Goal: Task Accomplishment & Management: Complete application form

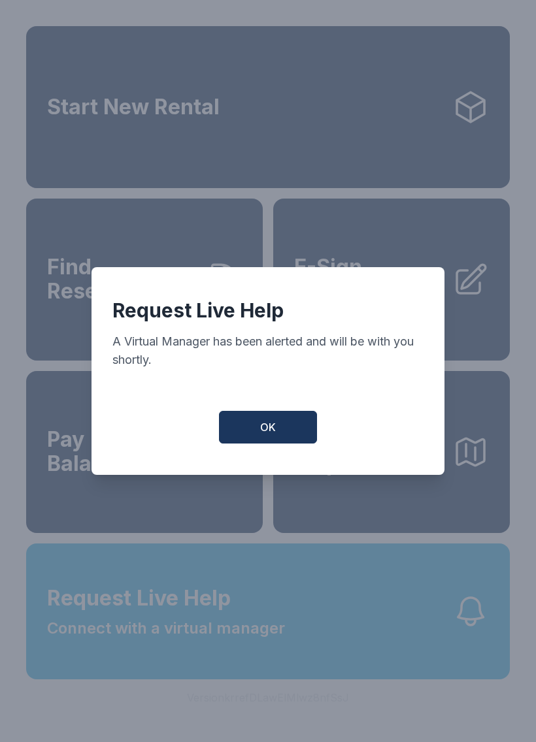
click at [282, 431] on button "OK" at bounding box center [268, 427] width 98 height 33
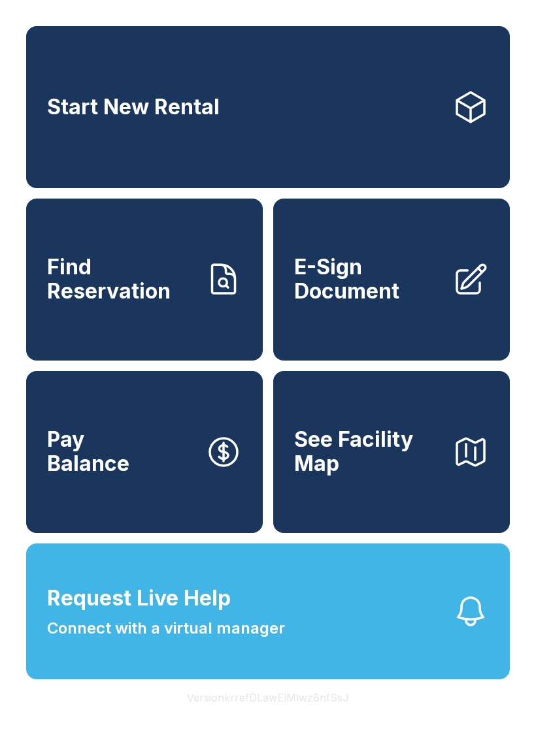
click at [147, 614] on span "Request Live Help" at bounding box center [139, 598] width 184 height 31
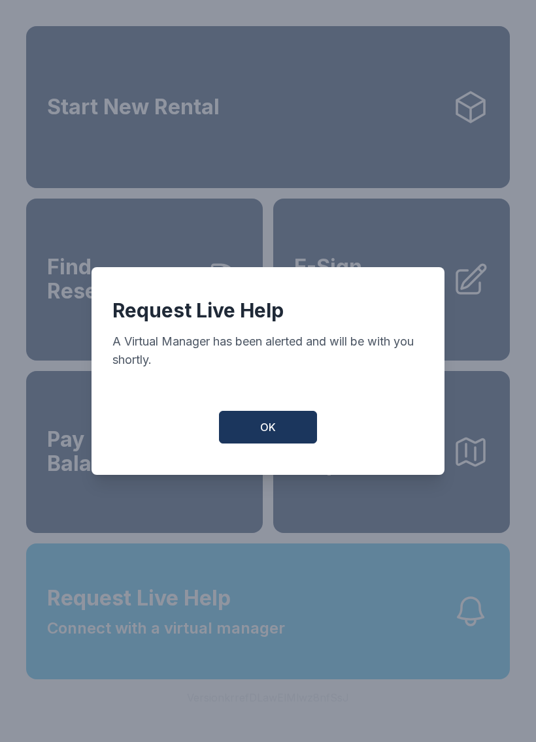
click at [264, 444] on button "OK" at bounding box center [268, 427] width 98 height 33
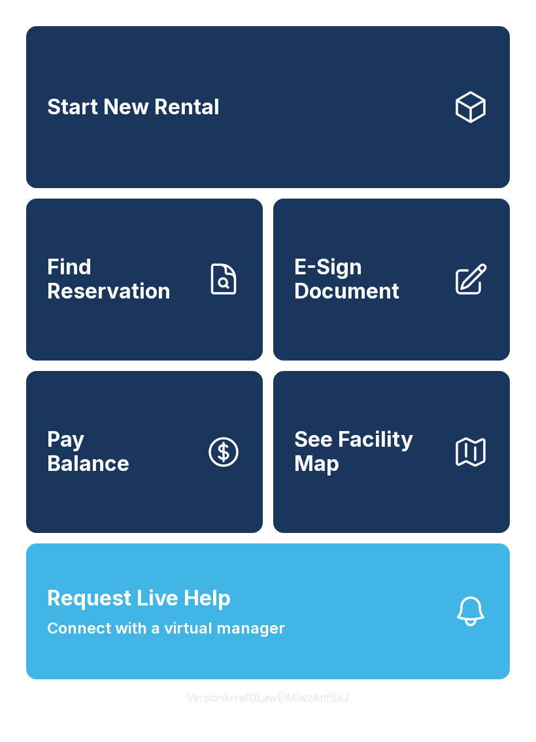
click at [97, 640] on span "Connect with a virtual manager" at bounding box center [166, 629] width 238 height 24
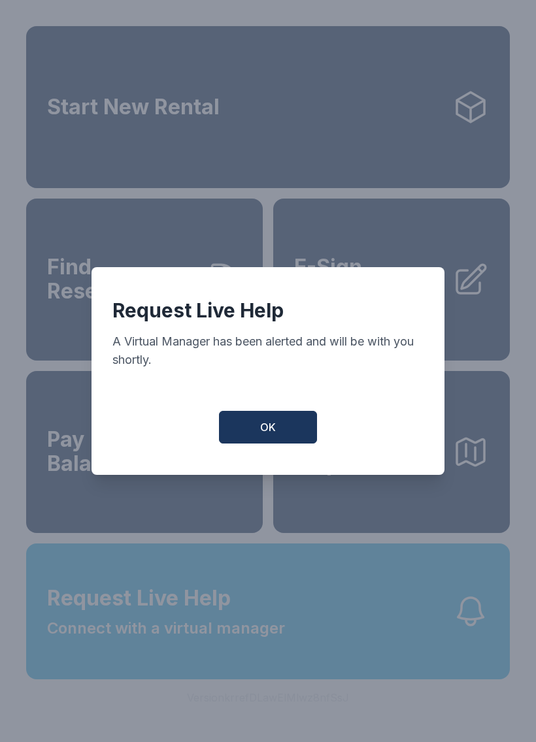
click at [264, 444] on button "OK" at bounding box center [268, 427] width 98 height 33
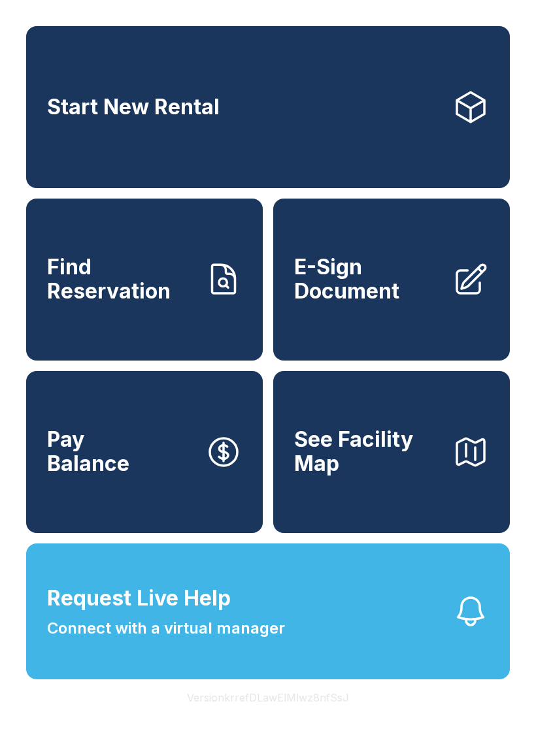
click at [171, 640] on span "Connect with a virtual manager" at bounding box center [166, 629] width 238 height 24
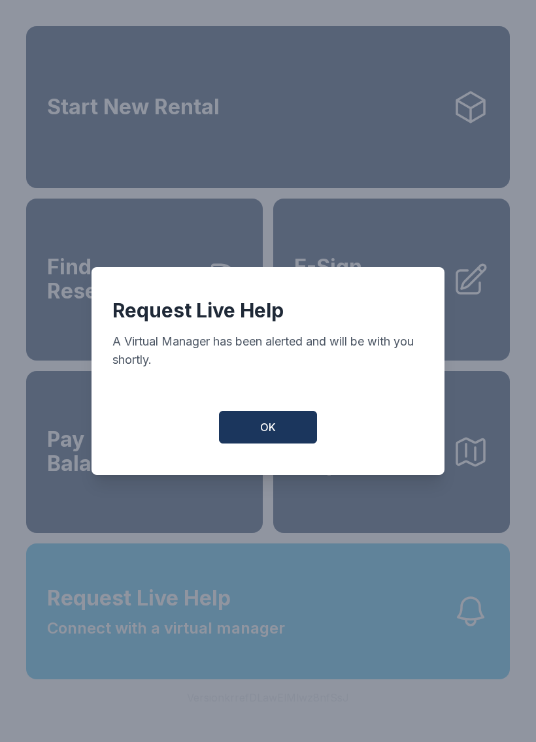
click at [274, 435] on span "OK" at bounding box center [268, 427] width 16 height 16
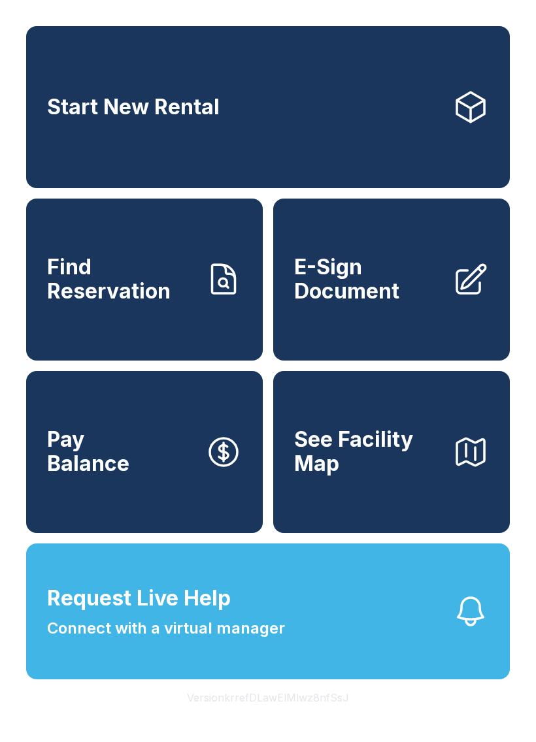
click at [231, 139] on link "Start New Rental" at bounding box center [267, 107] width 483 height 162
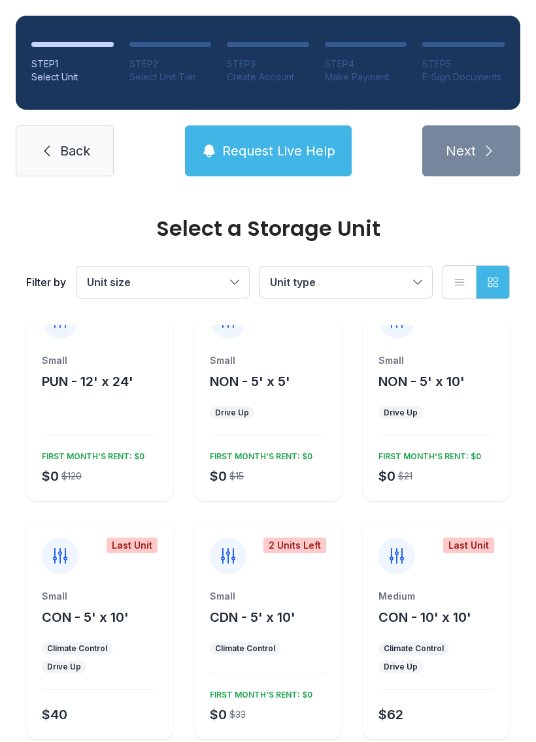
scroll to position [48, 0]
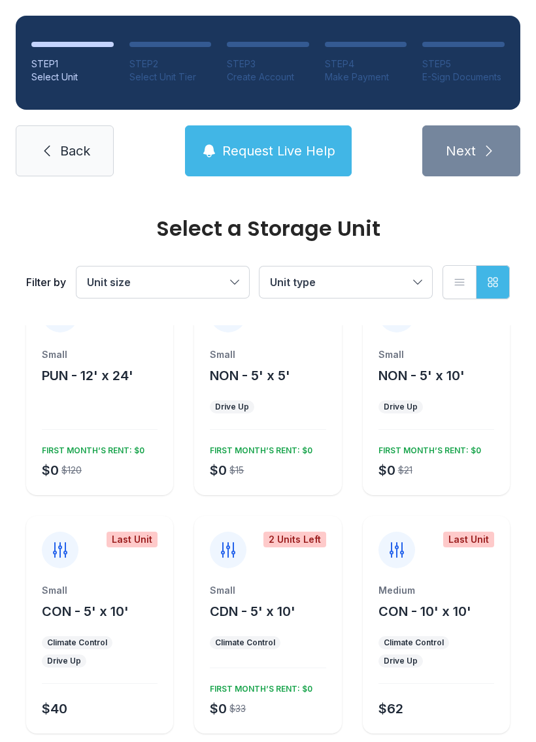
click at [216, 741] on form "Last Unit Small PUN - 12' x 24' $0 $120 FIRST MONTH’S RENT: $0 Small NON - 5' x…" at bounding box center [267, 533] width 483 height 507
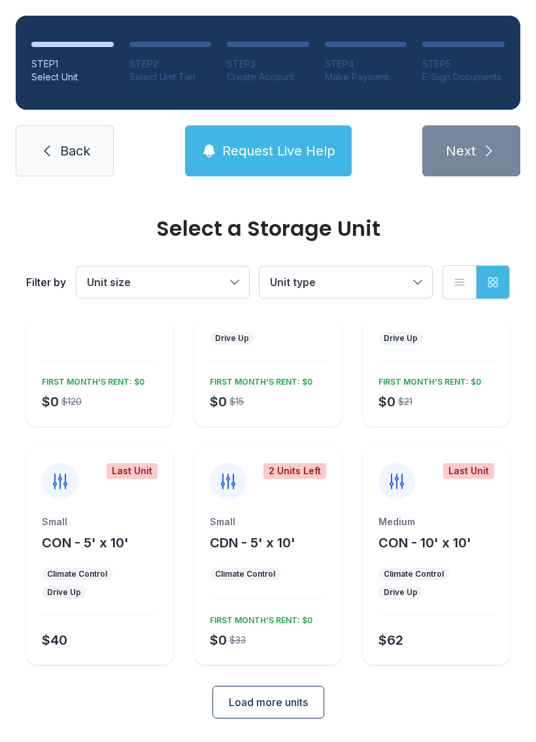
click at [301, 700] on span "Load more units" at bounding box center [268, 702] width 79 height 16
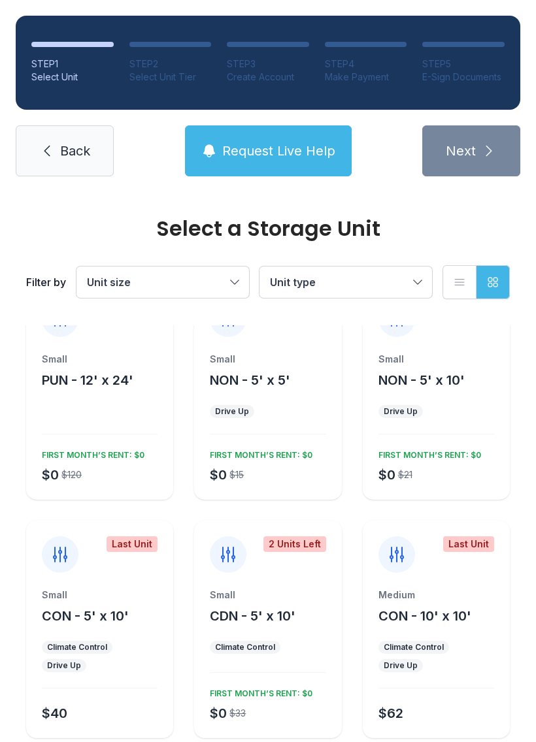
scroll to position [46, 0]
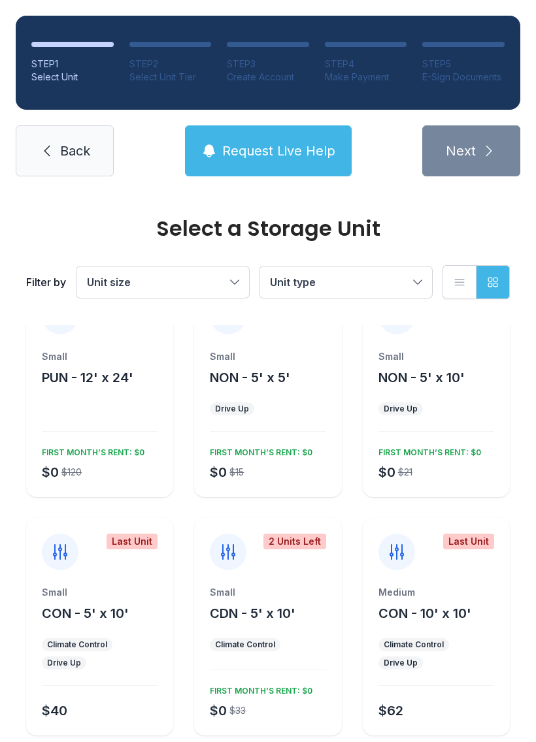
click at [214, 283] on span "Unit size" at bounding box center [156, 282] width 138 height 16
click at [73, 148] on span "Back" at bounding box center [75, 151] width 30 height 18
